Goal: Transaction & Acquisition: Purchase product/service

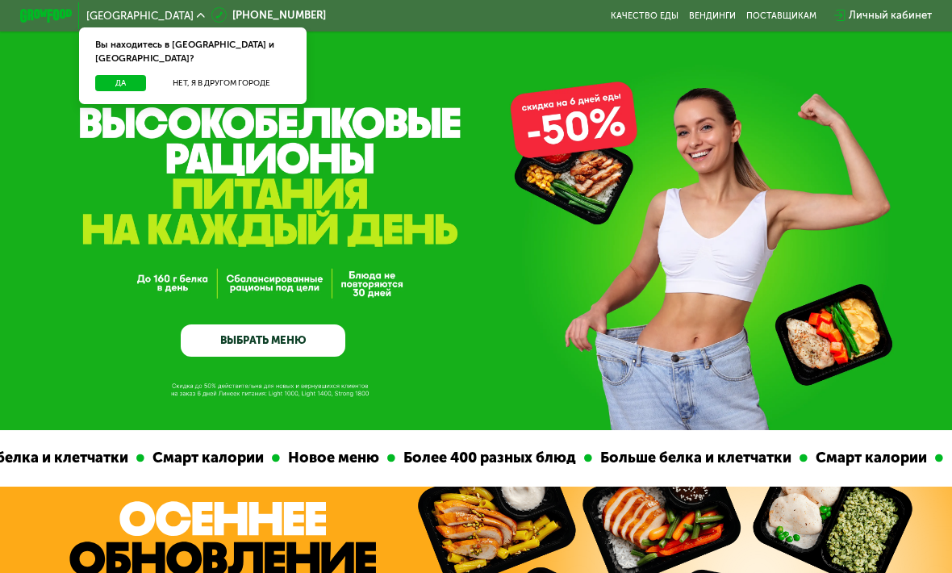
click at [127, 75] on button "Да" at bounding box center [120, 83] width 51 height 16
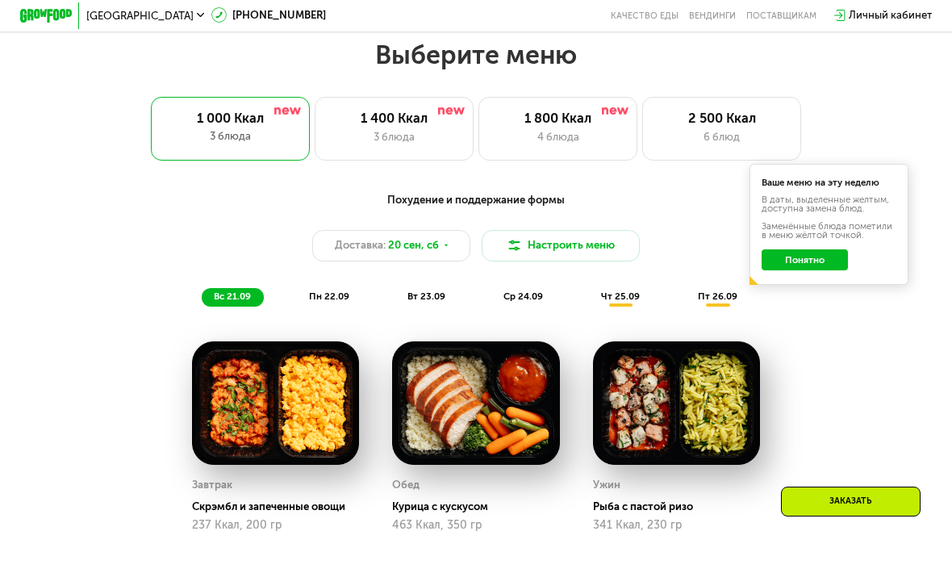
scroll to position [929, 0]
click at [399, 134] on div "3 блюда" at bounding box center [393, 138] width 131 height 16
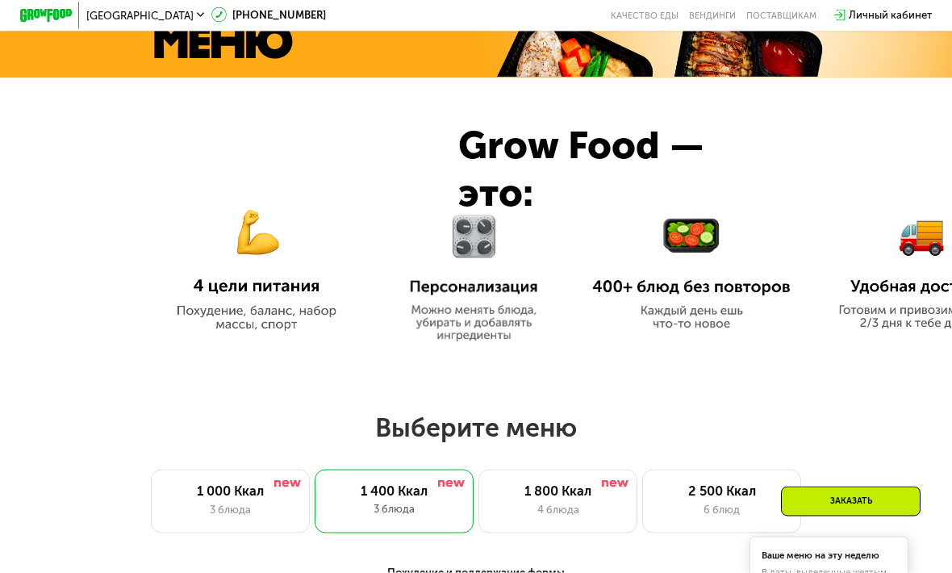
scroll to position [536, 0]
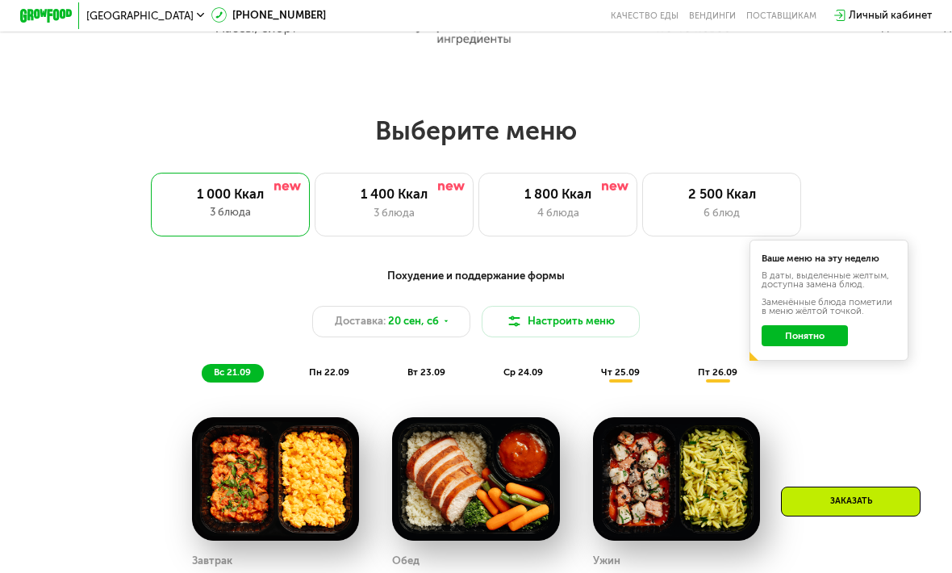
scroll to position [853, 0]
click at [327, 373] on span "пн 22.09" at bounding box center [329, 372] width 40 height 11
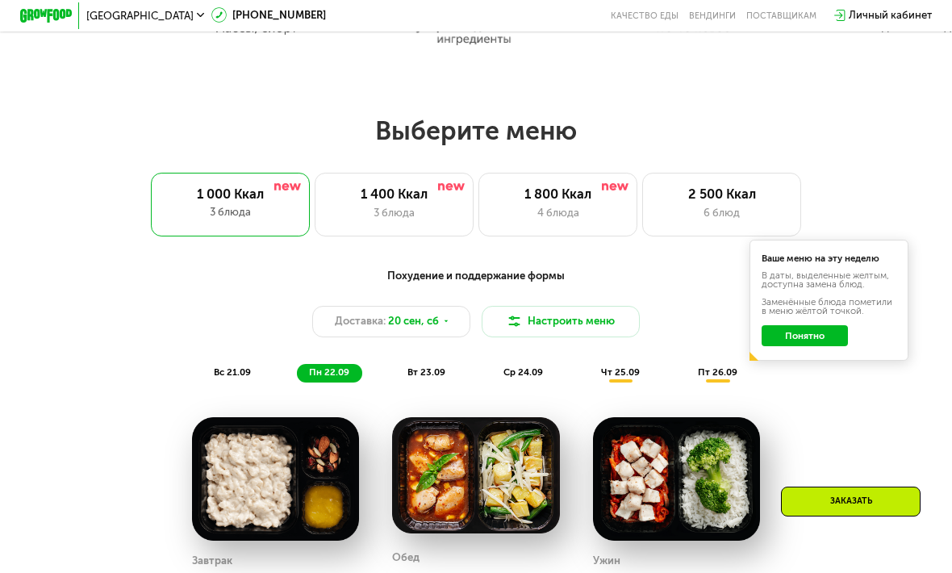
click at [424, 367] on span "вт 23.09" at bounding box center [426, 371] width 38 height 11
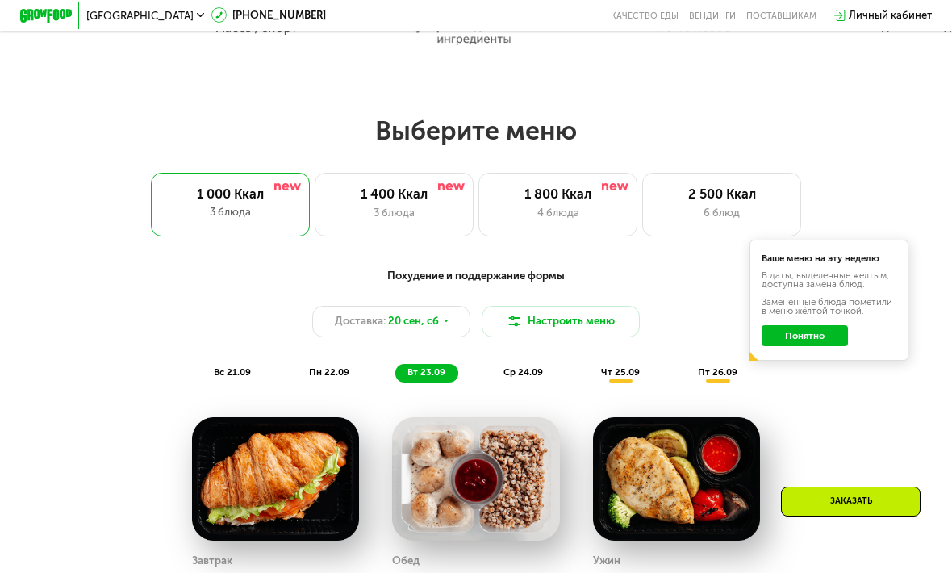
click at [505, 356] on div "Похудение и поддержание формы Доставка: 20 сен, сб Настроить меню вс 21.09 пн 2…" at bounding box center [476, 325] width 783 height 115
click at [520, 370] on span "ср 24.09" at bounding box center [524, 371] width 40 height 11
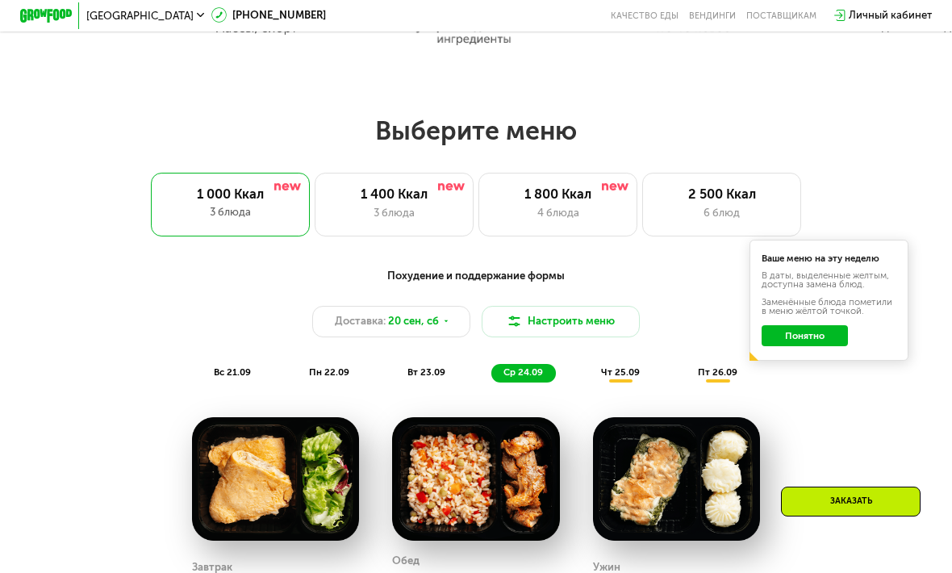
click at [614, 380] on div "чт 25.09" at bounding box center [621, 373] width 64 height 19
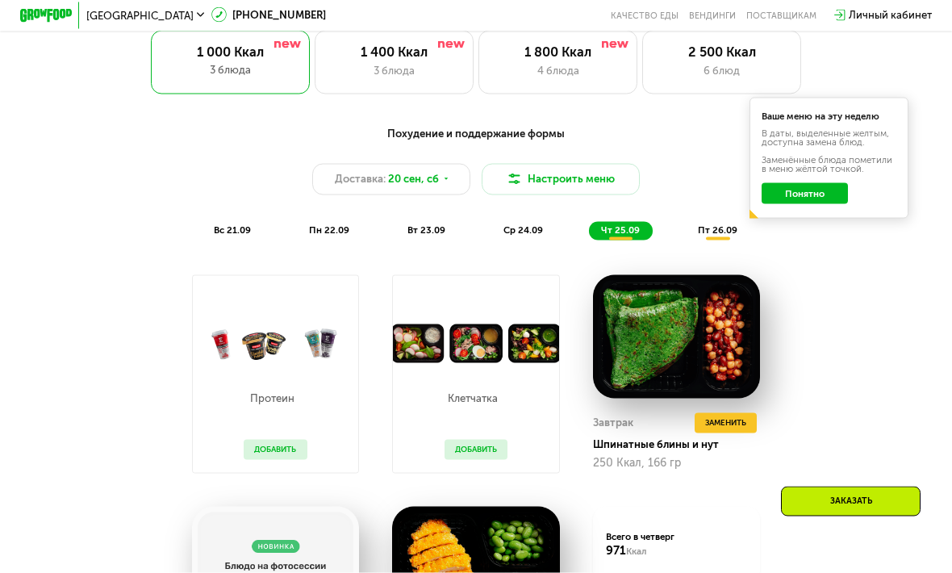
scroll to position [1000, 0]
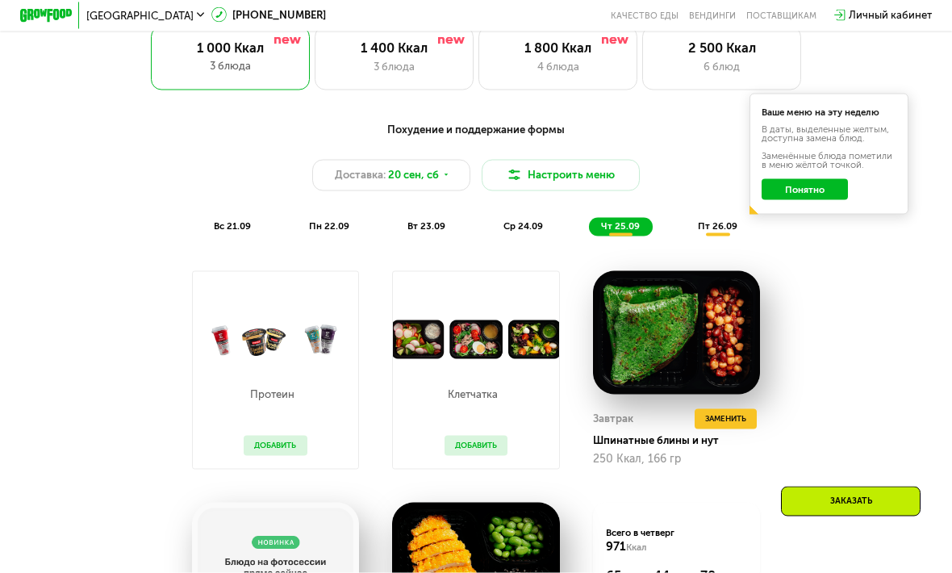
click at [725, 233] on div "пт 26.09" at bounding box center [718, 227] width 65 height 19
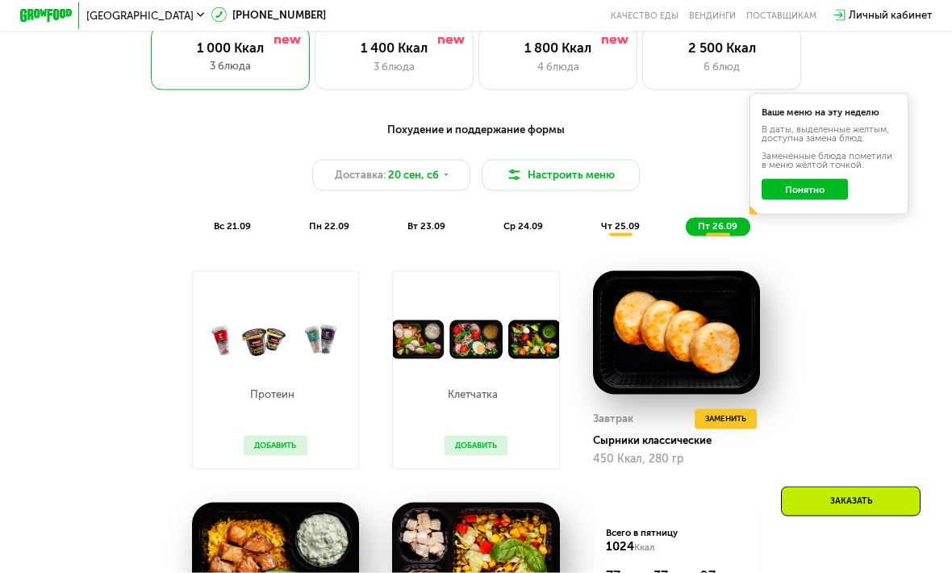
scroll to position [1001, 0]
click at [239, 228] on span "вс 21.09" at bounding box center [232, 224] width 37 height 11
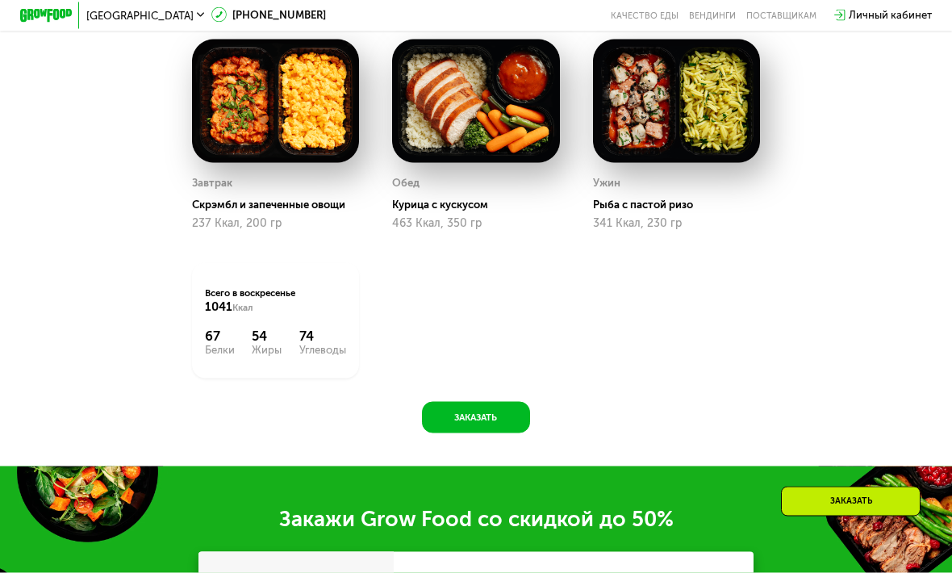
scroll to position [1227, 0]
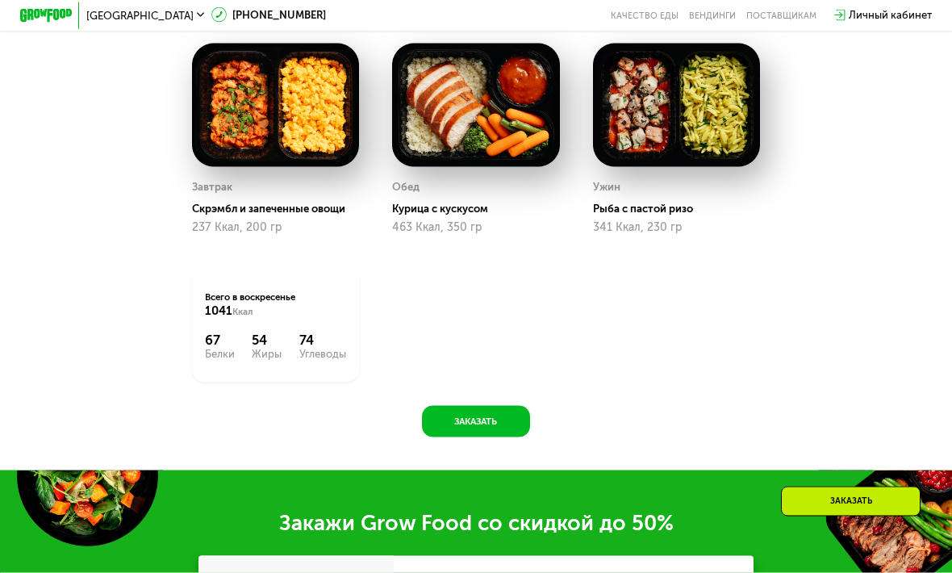
click at [269, 102] on img at bounding box center [276, 105] width 168 height 123
click at [510, 118] on img at bounding box center [476, 105] width 168 height 123
click at [700, 125] on img at bounding box center [677, 105] width 168 height 123
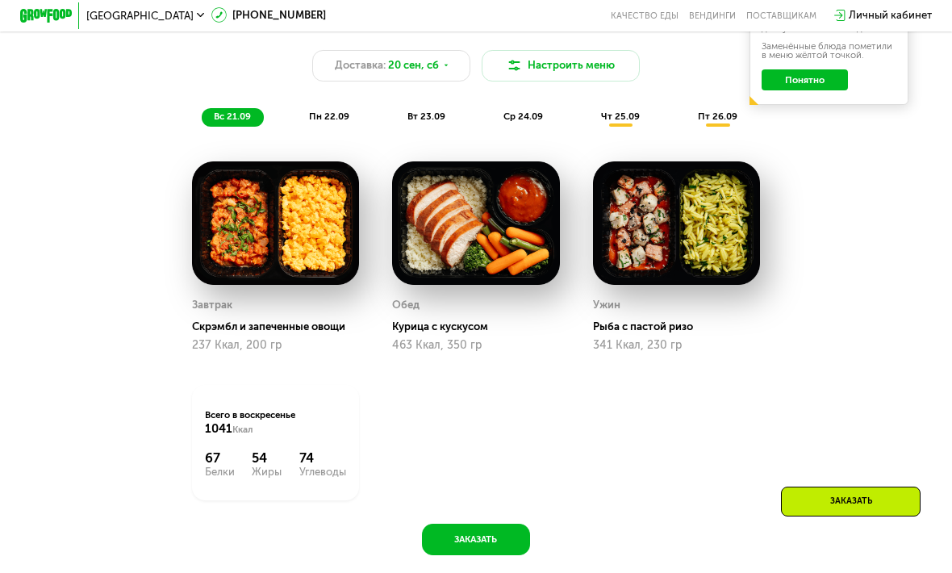
scroll to position [1113, 0]
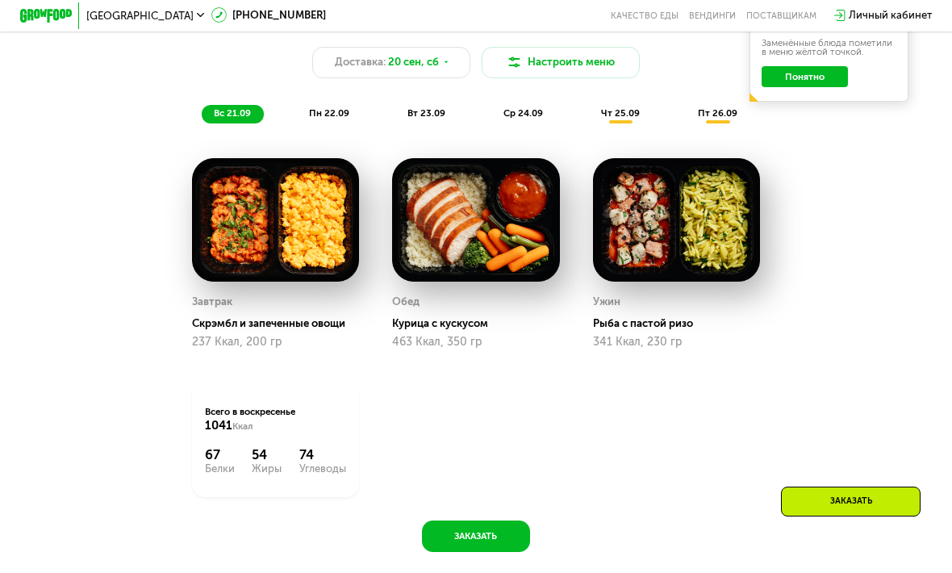
click at [334, 119] on div "пн 22.09" at bounding box center [329, 114] width 65 height 19
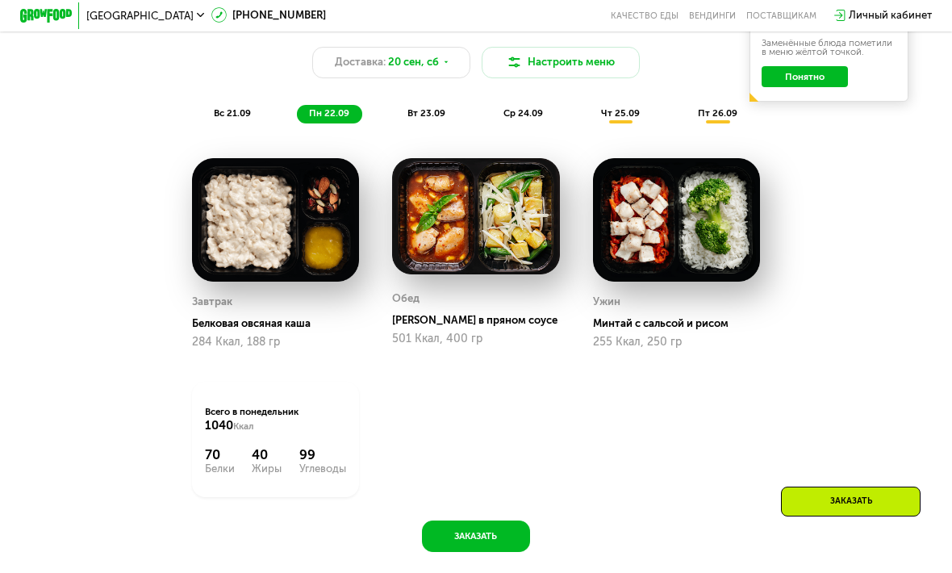
click at [445, 115] on span "вт 23.09" at bounding box center [426, 112] width 38 height 11
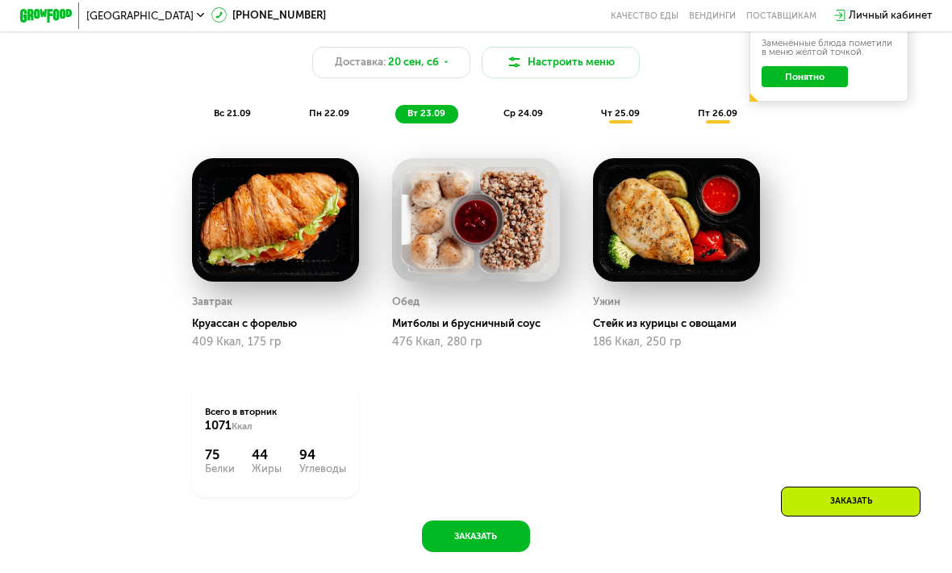
click at [575, 69] on button "Настроить меню" at bounding box center [561, 62] width 159 height 31
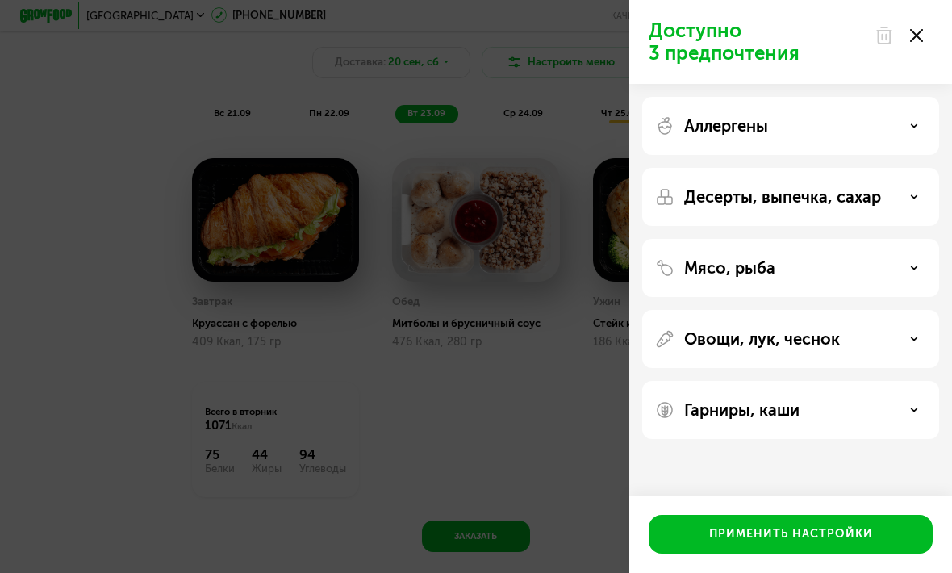
click at [572, 425] on div "Доступно 3 предпочтения Аллергены Десерты, выпечка, сахар Мясо, рыба Овощи, лук…" at bounding box center [476, 286] width 952 height 573
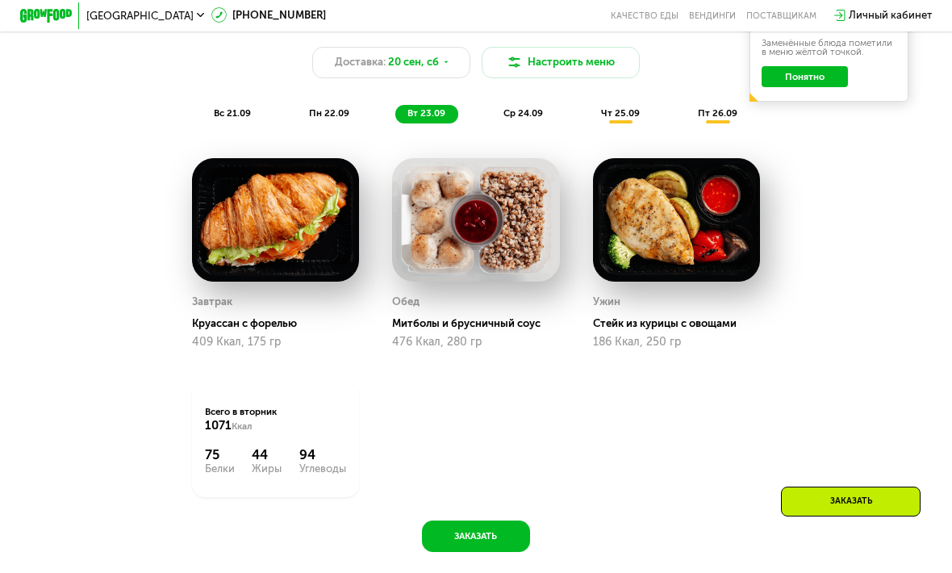
click at [336, 118] on span "пн 22.09" at bounding box center [329, 112] width 40 height 11
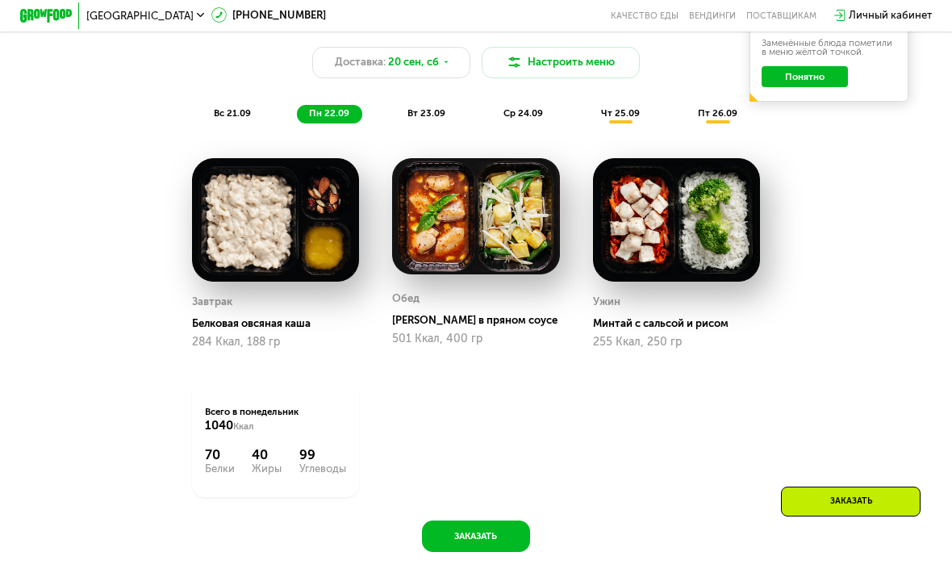
click at [529, 120] on div "ср 24.09" at bounding box center [523, 114] width 65 height 19
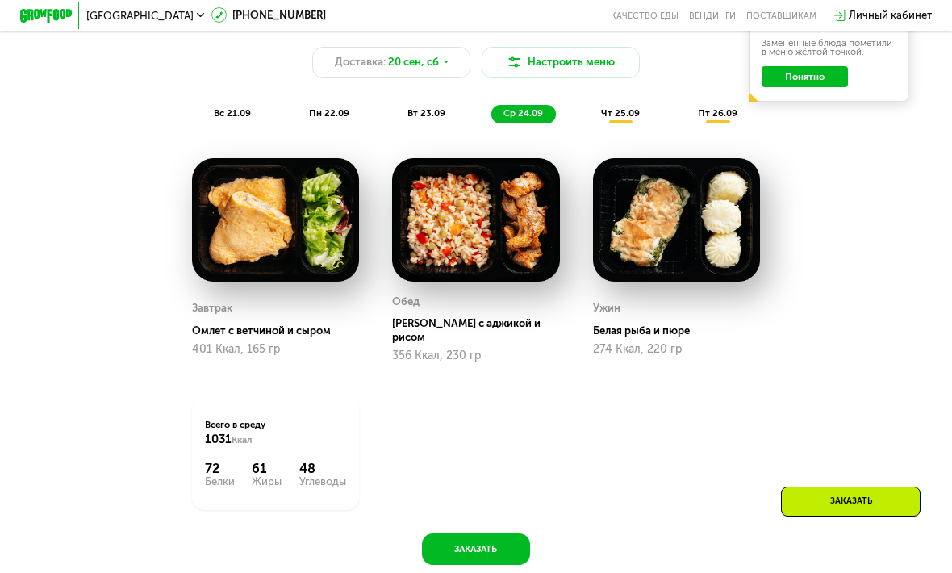
click at [629, 116] on span "чт 25.09" at bounding box center [620, 112] width 39 height 11
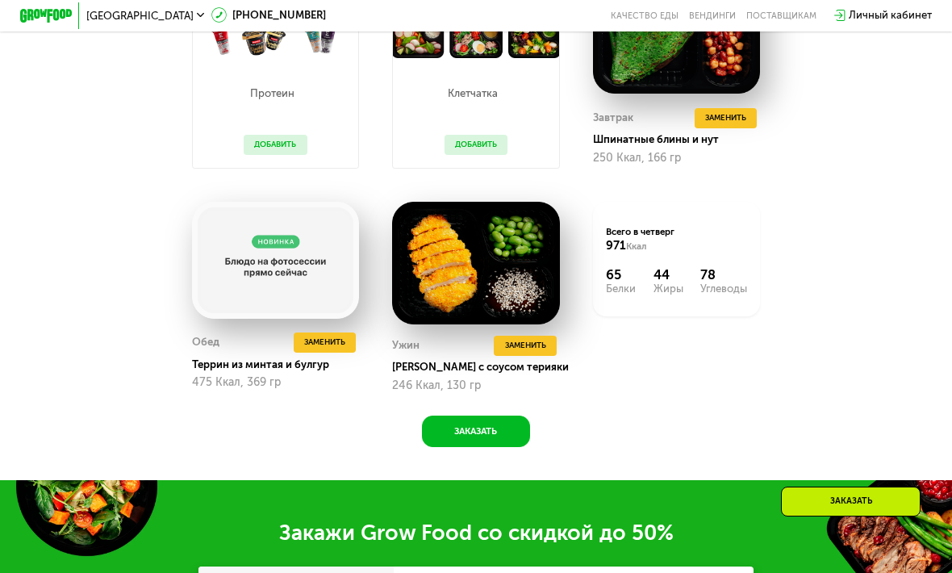
scroll to position [1300, 0]
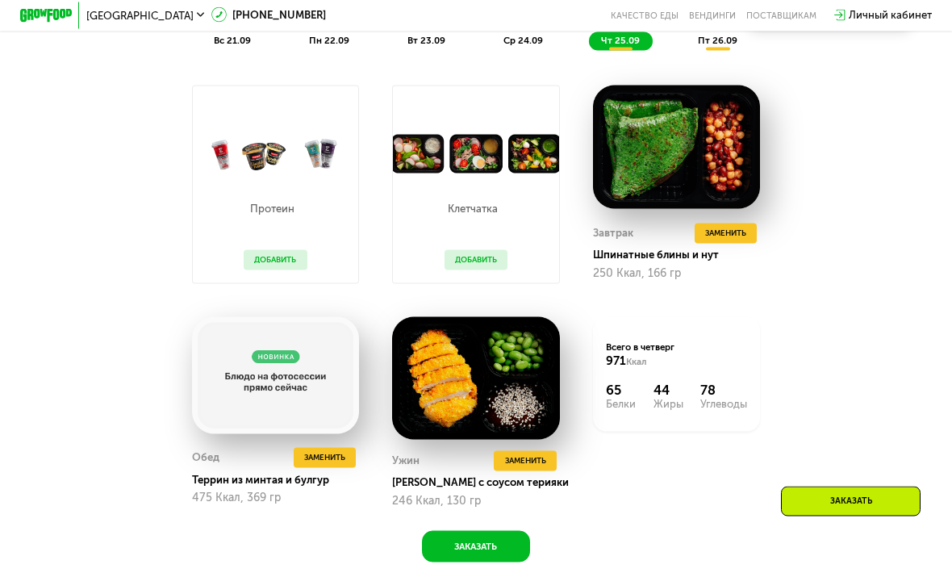
click at [718, 48] on div "пт 26.09" at bounding box center [718, 41] width 65 height 19
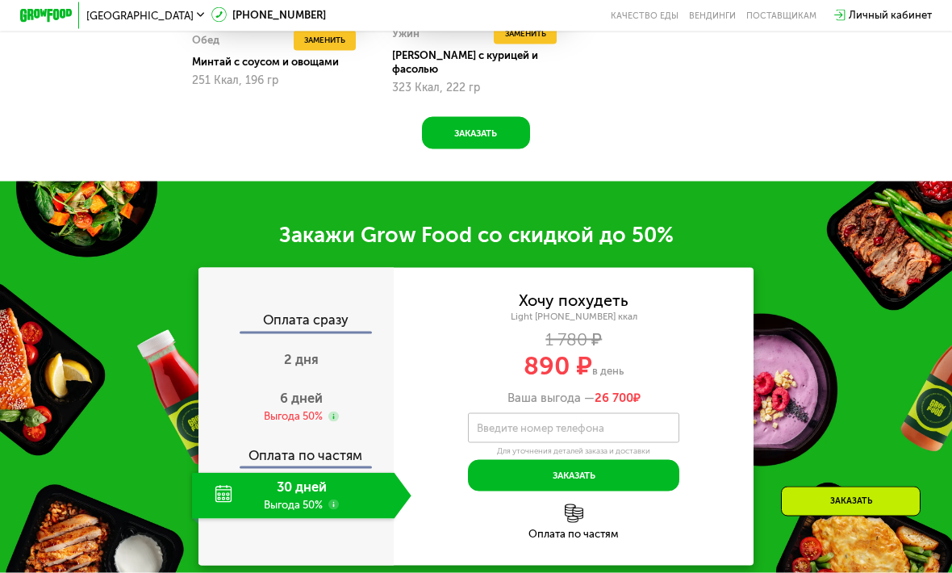
scroll to position [1681, 0]
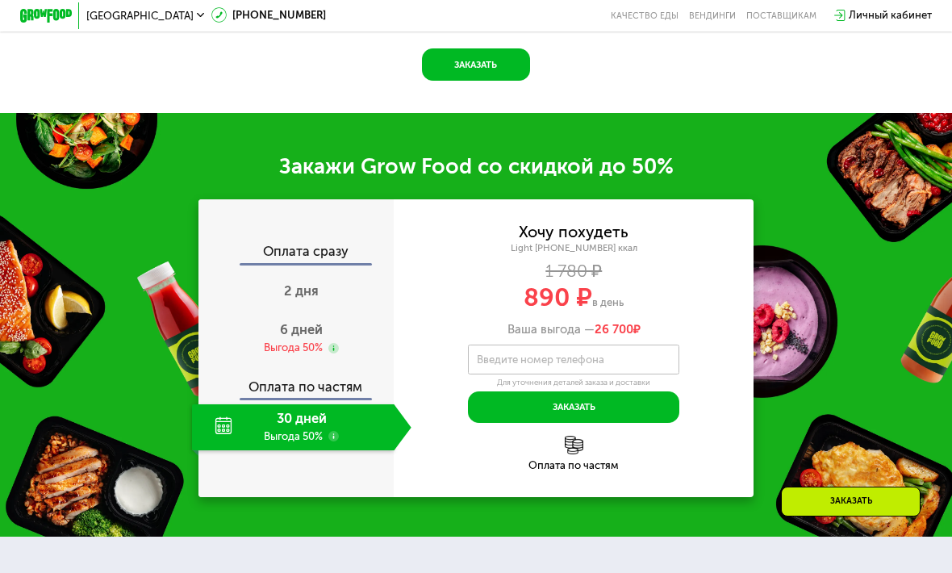
click at [309, 322] on span "6 дней" at bounding box center [301, 329] width 43 height 15
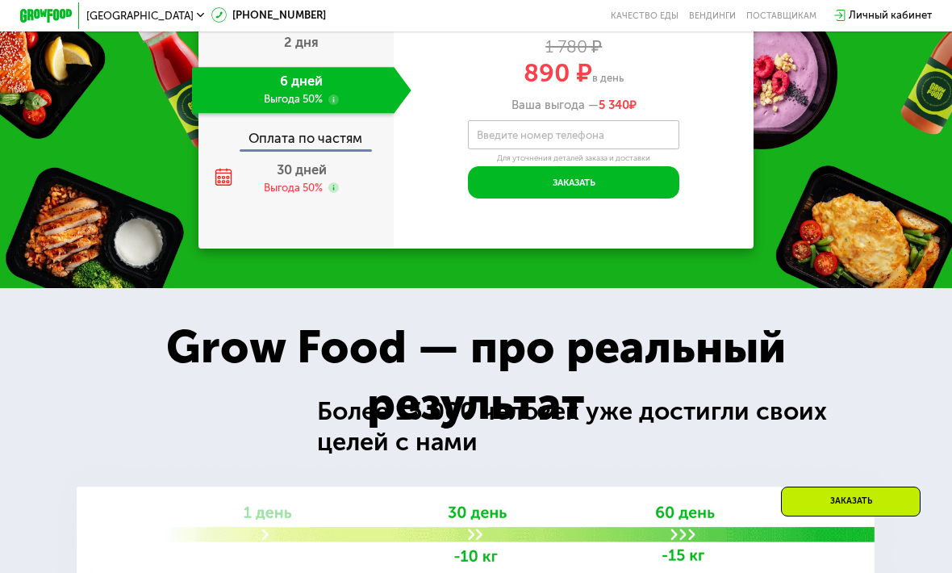
scroll to position [1801, 0]
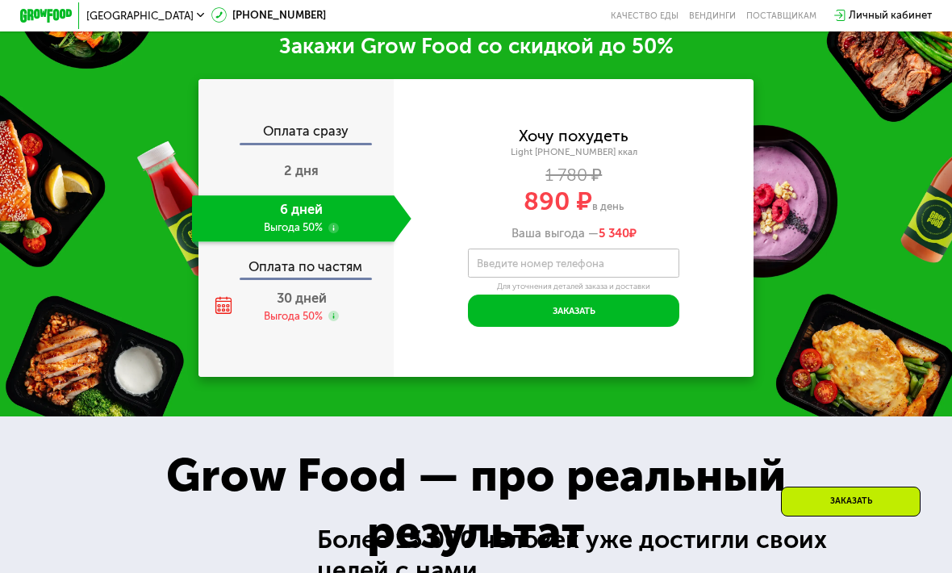
click at [319, 125] on div "Оплата сразу" at bounding box center [296, 133] width 194 height 17
click at [322, 149] on div "2 дня" at bounding box center [301, 172] width 219 height 46
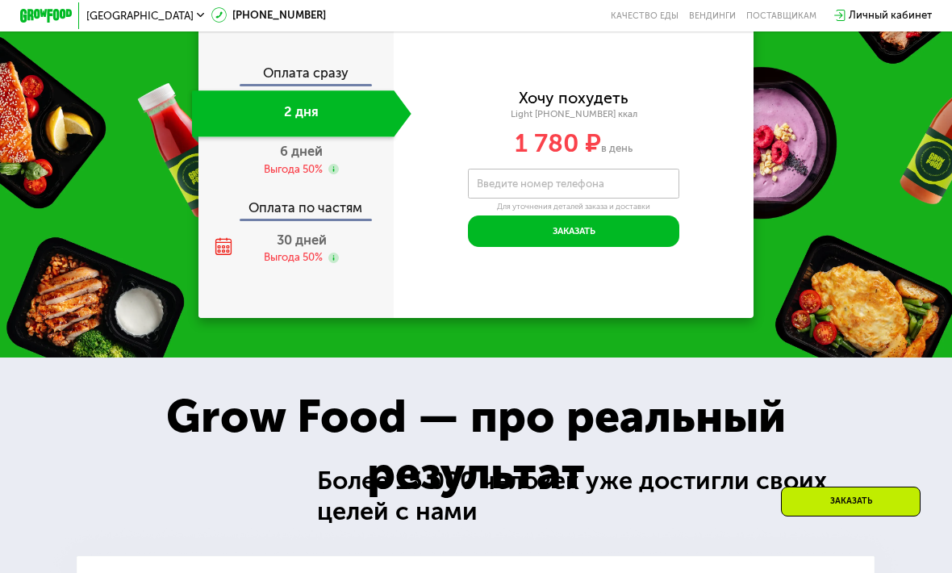
scroll to position [1764, 0]
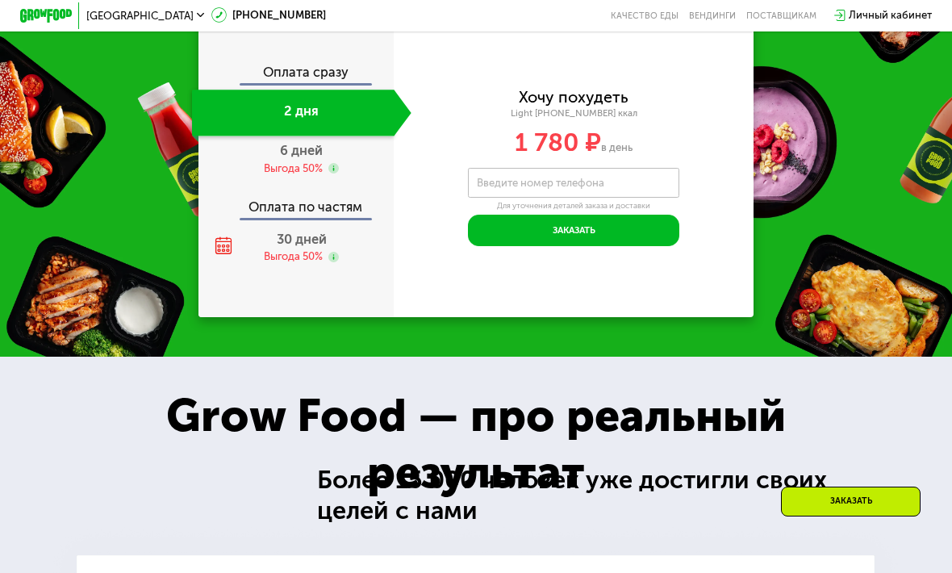
click at [289, 69] on div "Оплата сразу" at bounding box center [296, 74] width 194 height 17
click at [233, 242] on div "30 дней Выгода 50%" at bounding box center [301, 247] width 219 height 46
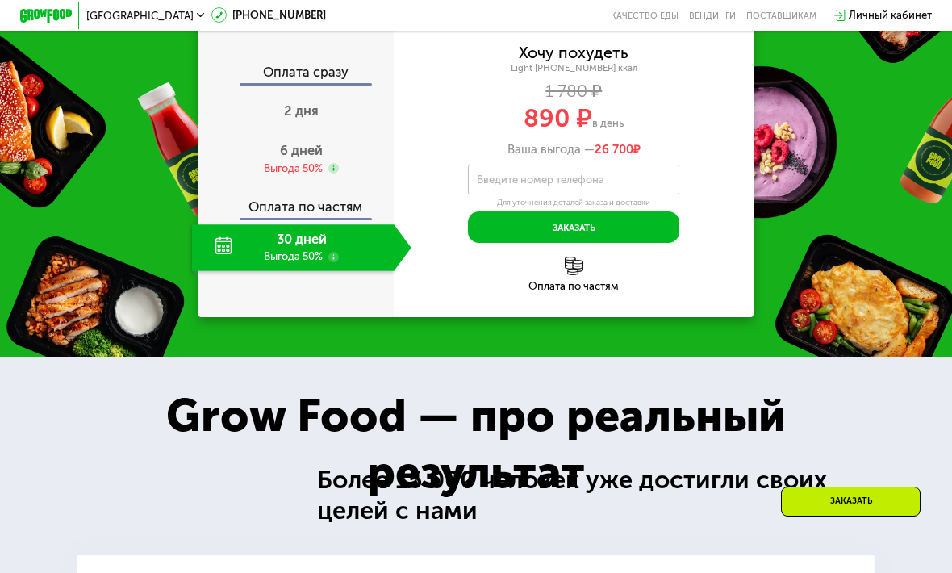
click at [281, 161] on div "Выгода 50%" at bounding box center [293, 168] width 59 height 15
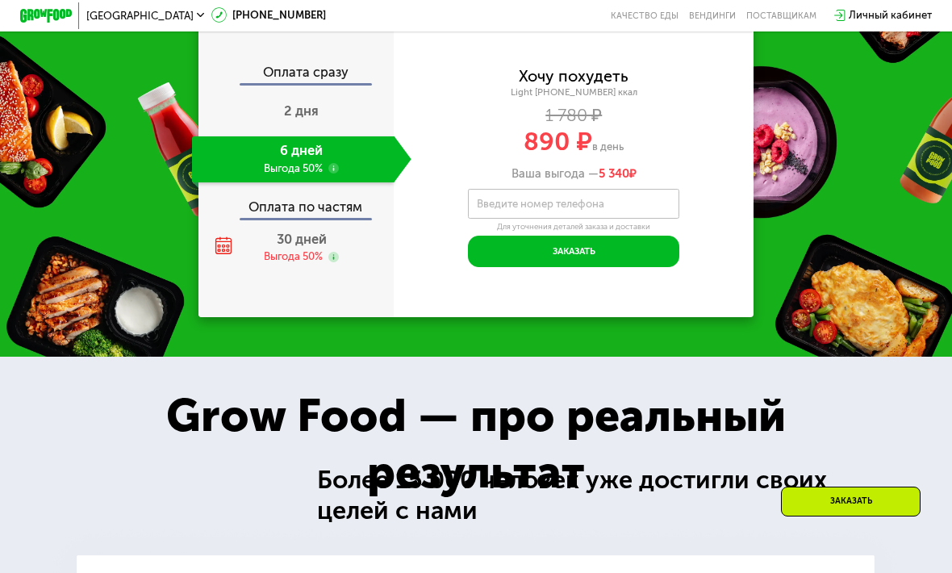
click at [327, 90] on div "2 дня" at bounding box center [301, 113] width 219 height 46
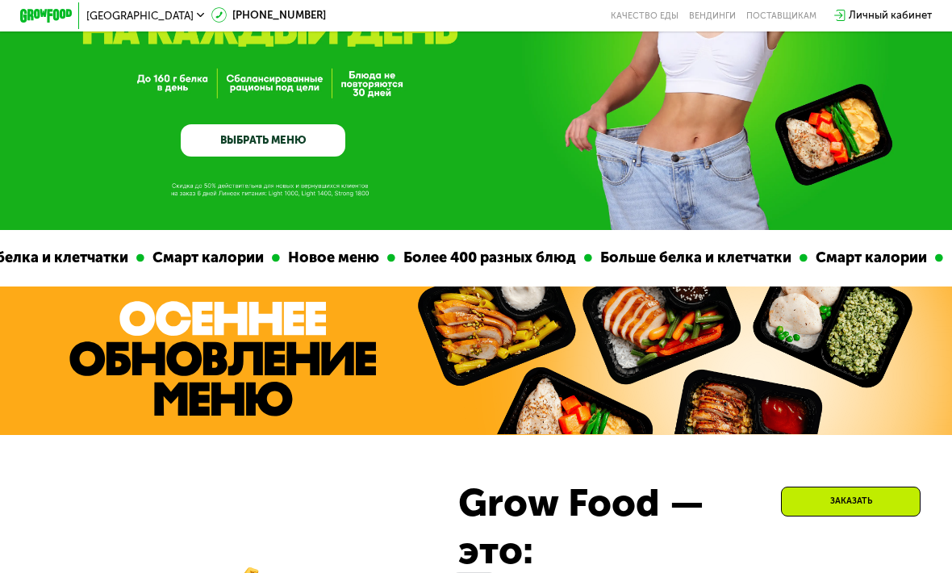
scroll to position [0, 0]
